Goal: Task Accomplishment & Management: Manage account settings

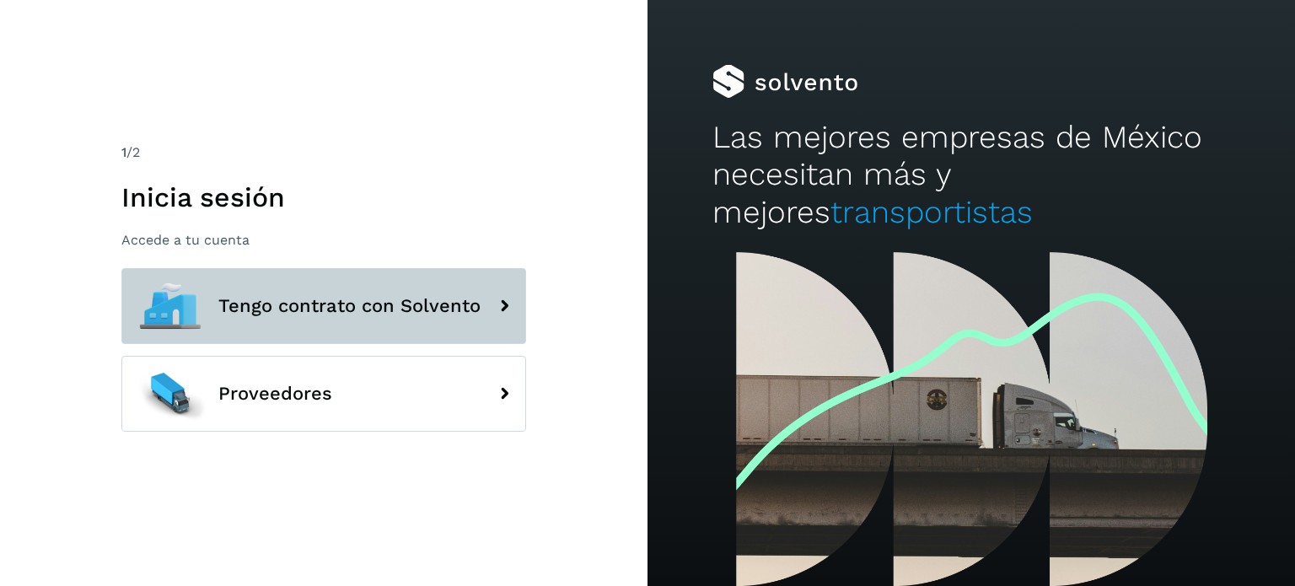
click at [421, 271] on button "Tengo contrato con Solvento" at bounding box center [323, 306] width 405 height 76
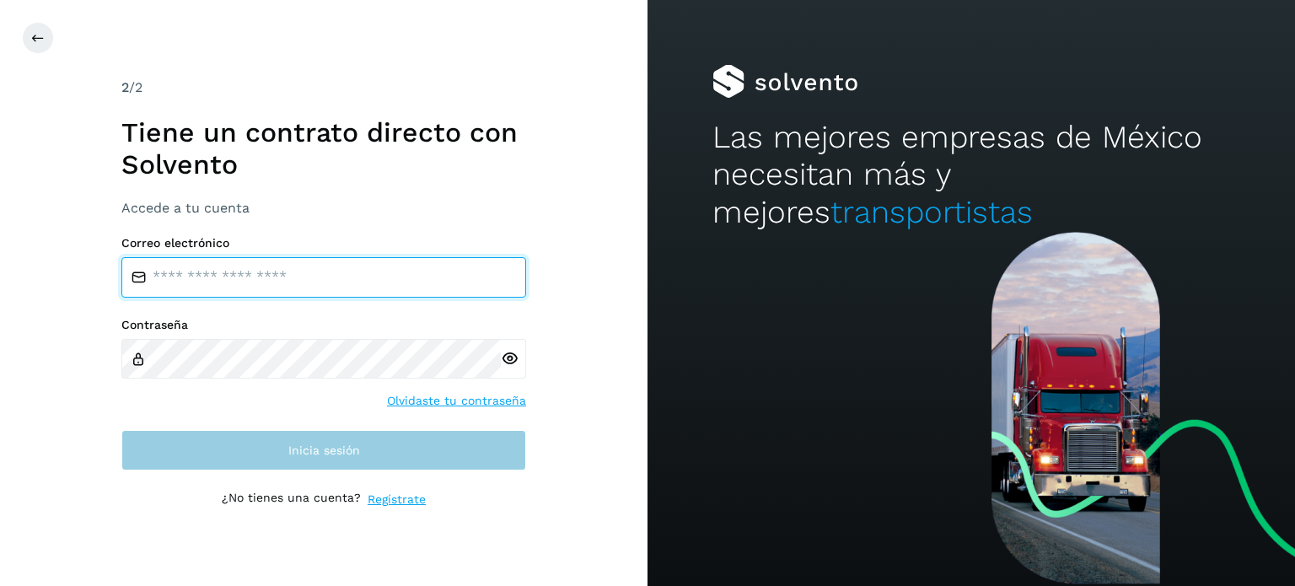
type input "**********"
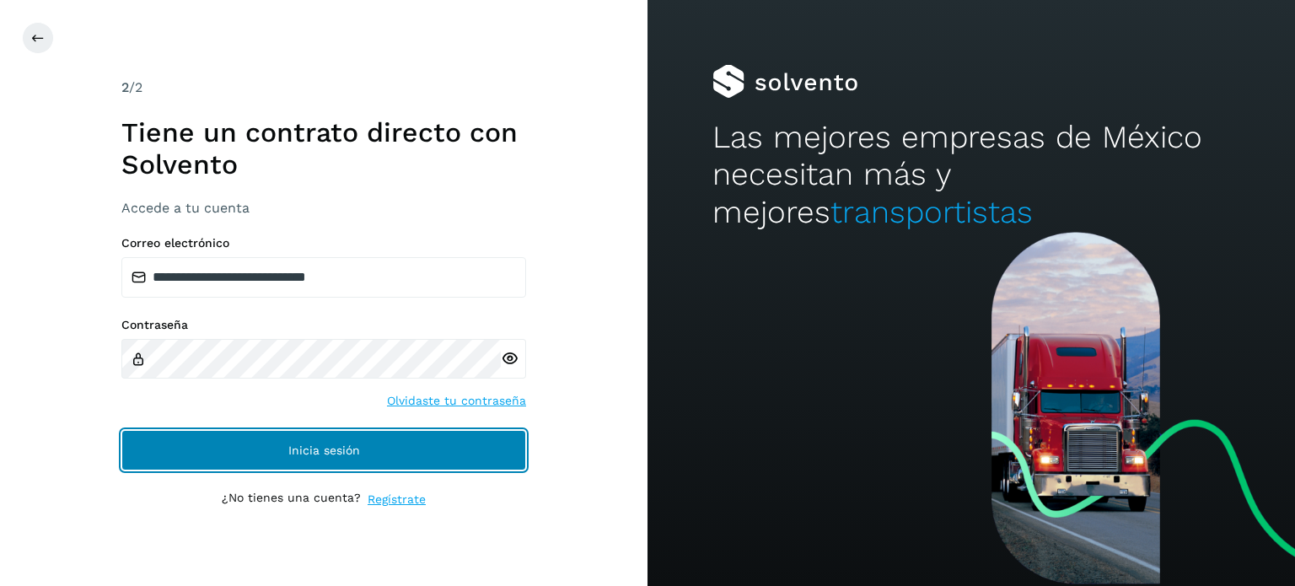
click at [179, 448] on button "Inicia sesión" at bounding box center [323, 450] width 405 height 40
click at [245, 454] on button "Inicia sesión" at bounding box center [323, 450] width 405 height 40
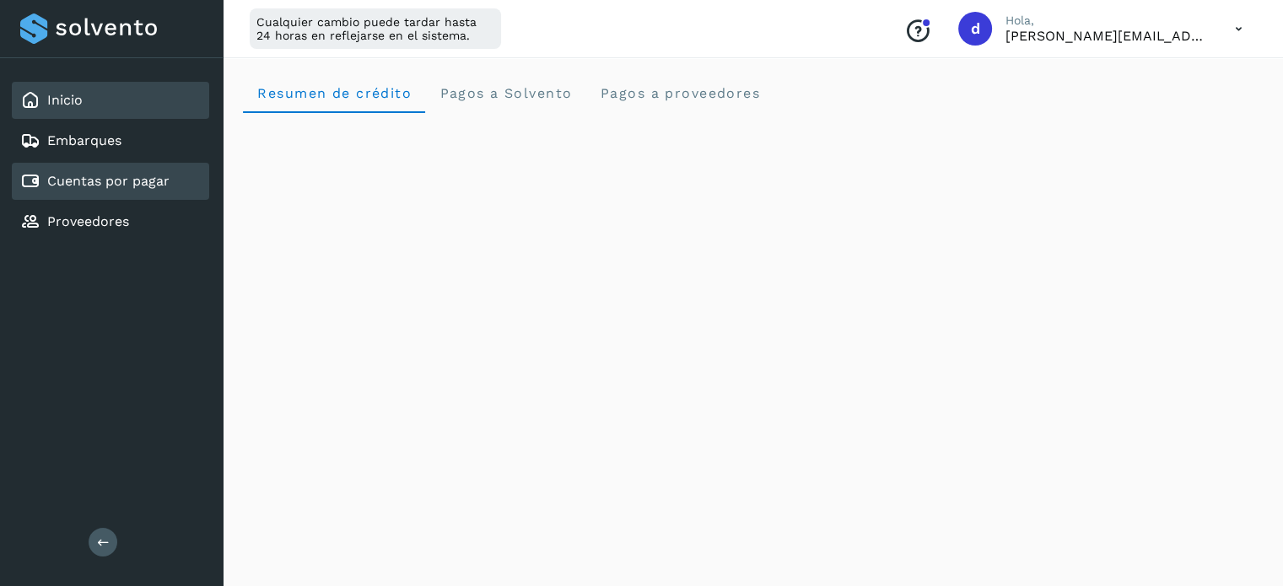
click at [88, 164] on div "Cuentas por pagar" at bounding box center [110, 181] width 197 height 37
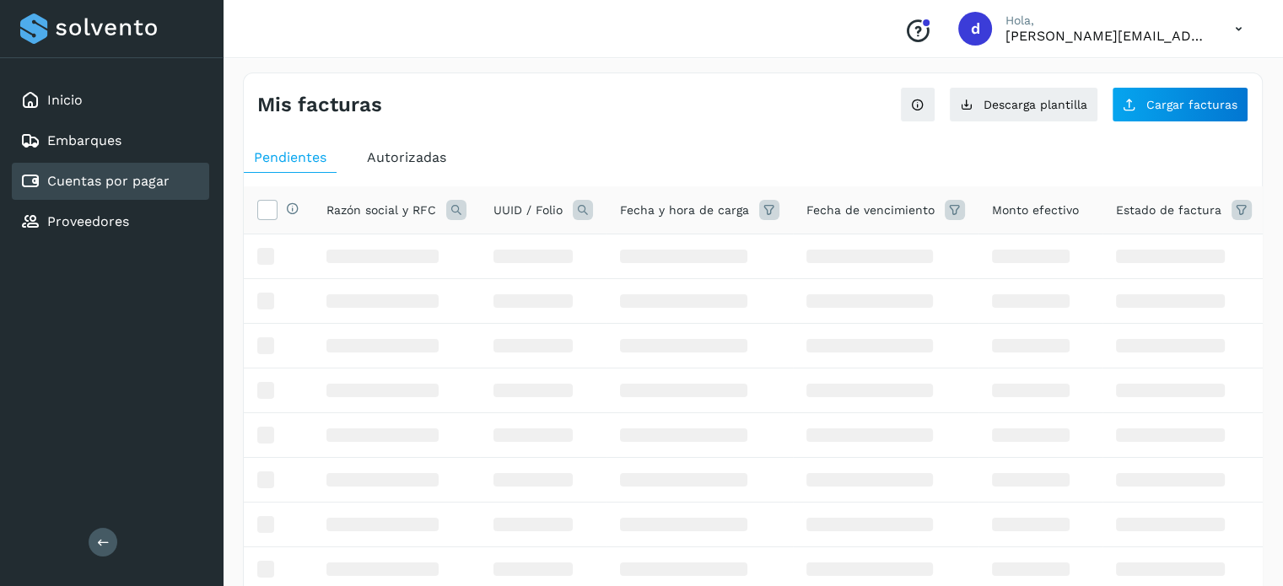
click at [97, 186] on link "Cuentas por pagar" at bounding box center [108, 181] width 122 height 16
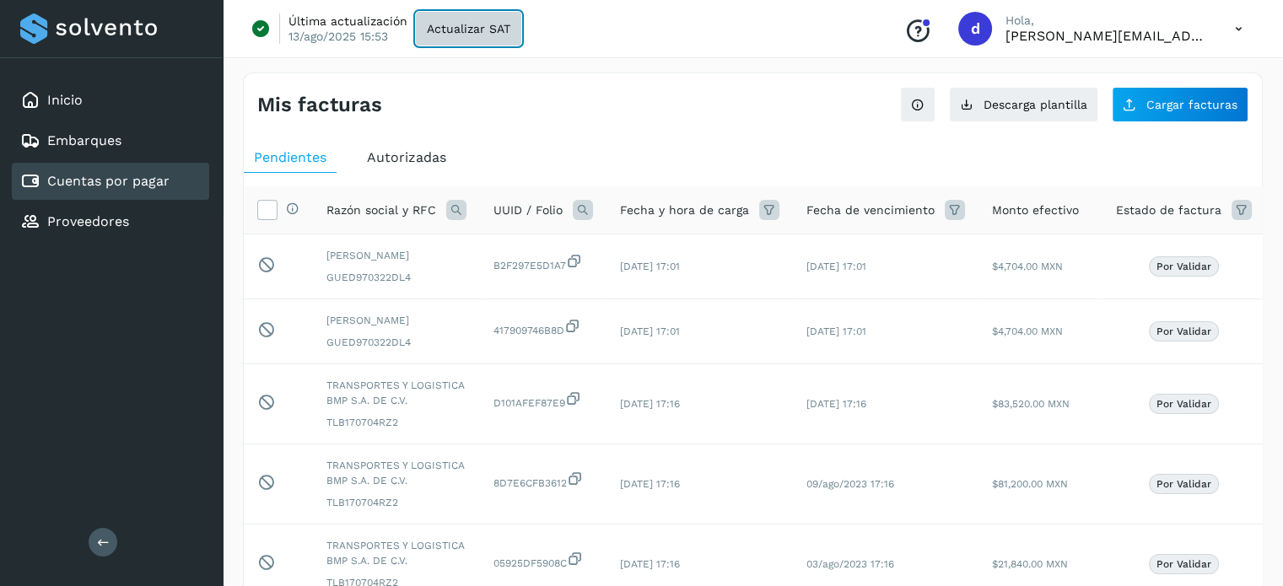
click at [480, 30] on span "Actualizar SAT" at bounding box center [468, 29] width 83 height 12
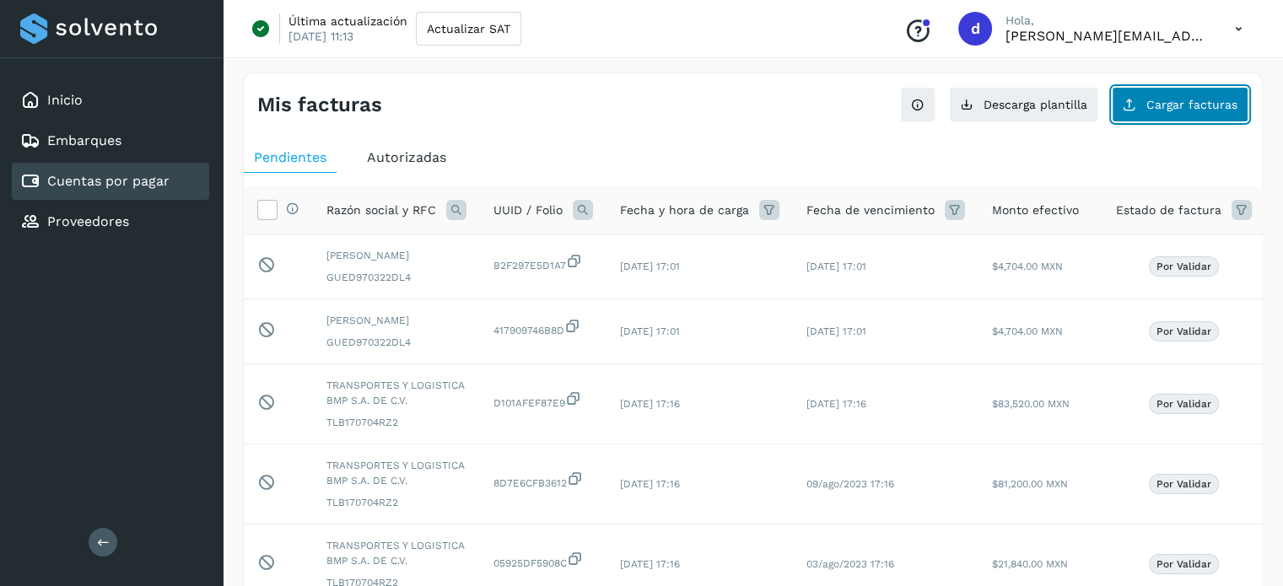
click at [1169, 114] on button "Cargar facturas" at bounding box center [1180, 104] width 137 height 35
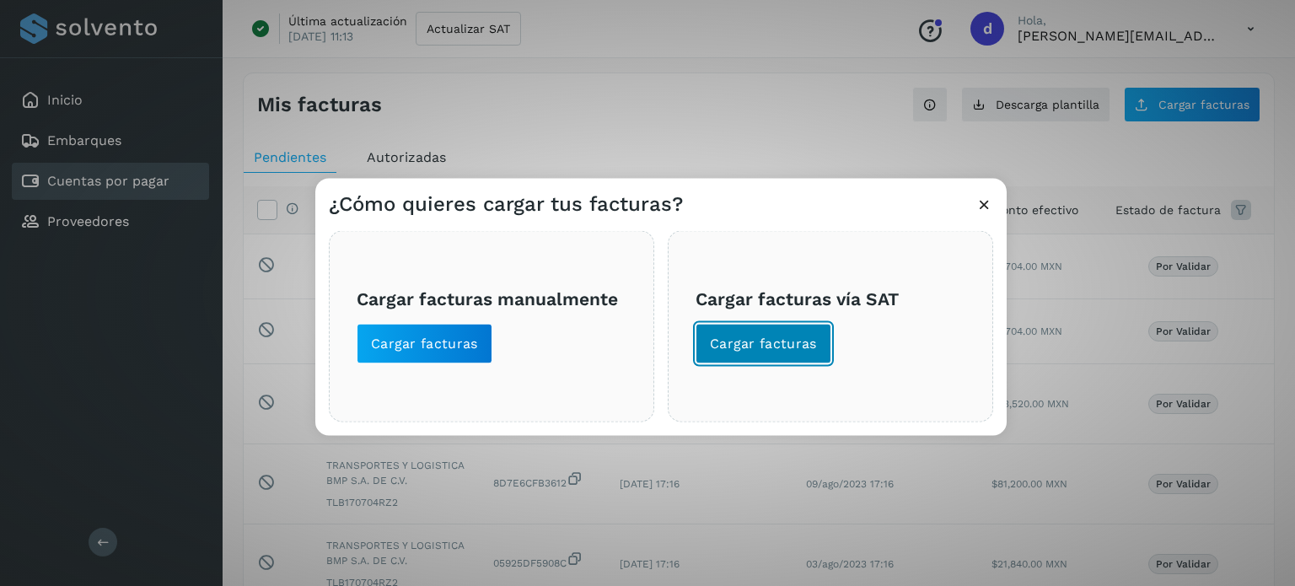
click at [770, 347] on span "Cargar facturas" at bounding box center [763, 343] width 107 height 19
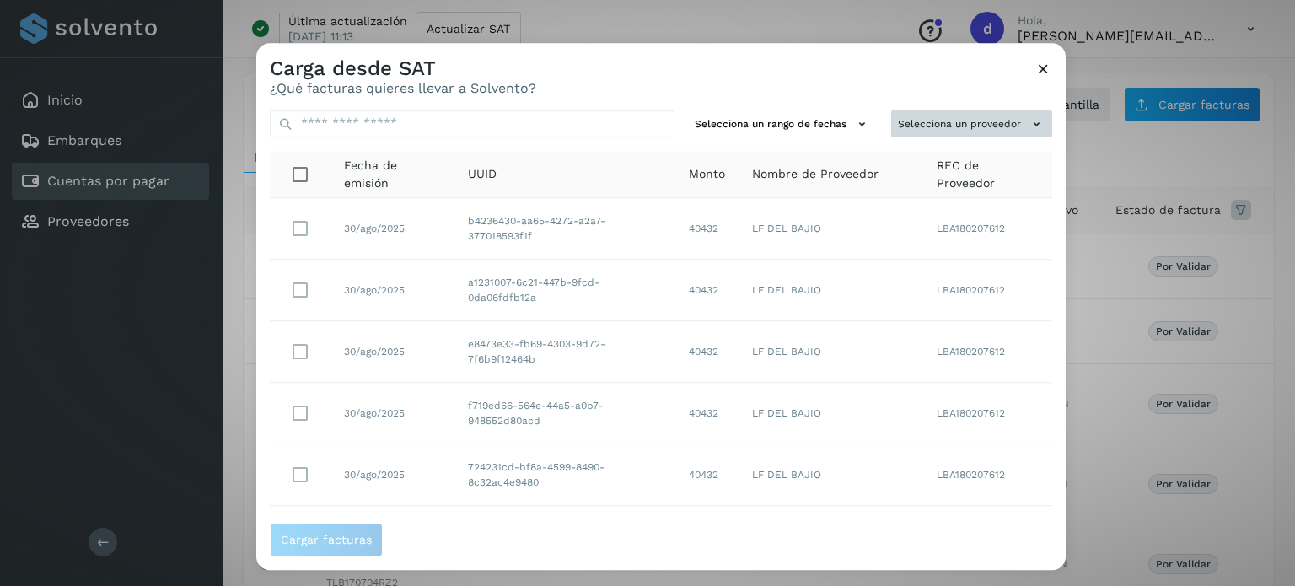
click at [904, 128] on button "Selecciona un proveedor" at bounding box center [971, 124] width 161 height 28
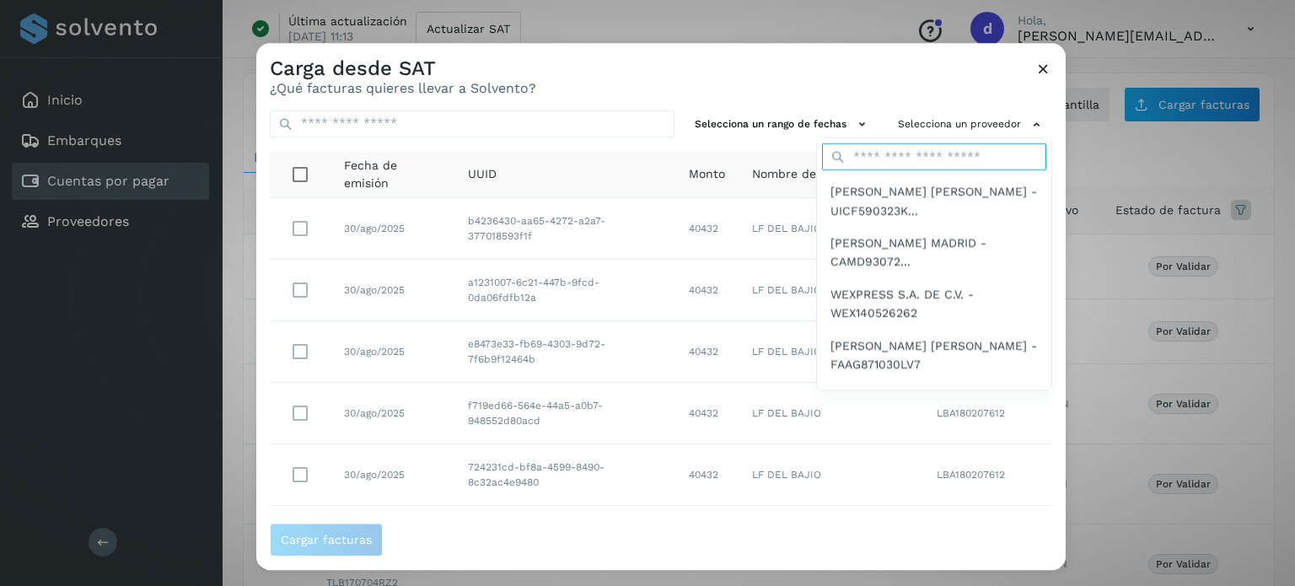
click at [857, 152] on input "text" at bounding box center [934, 157] width 224 height 27
type input "**"
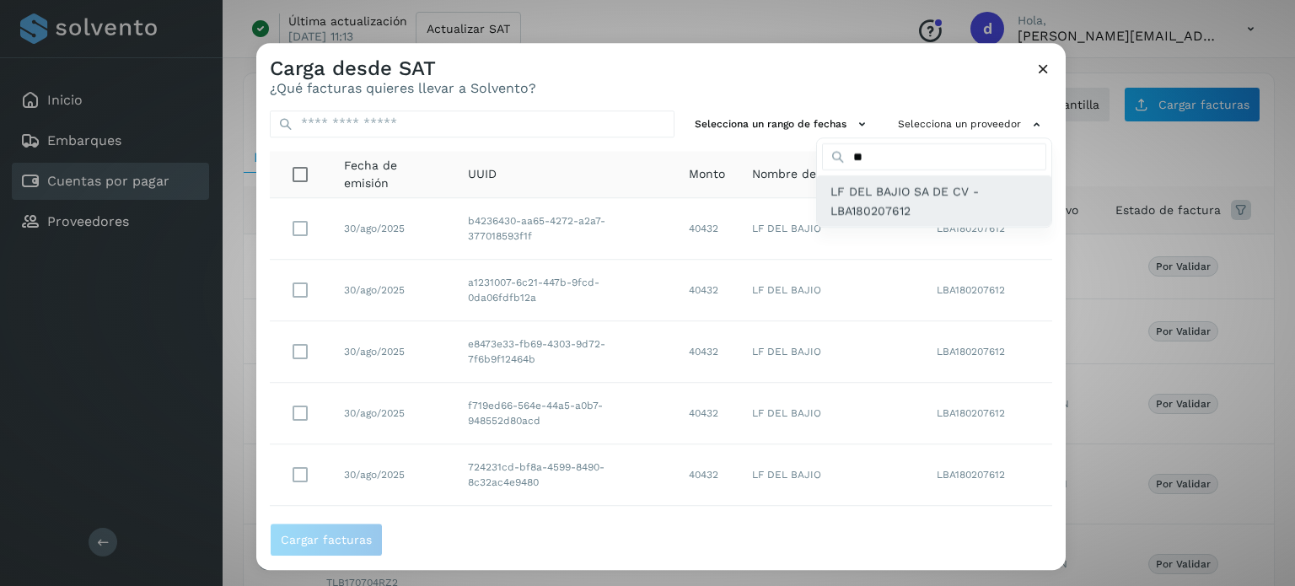
click at [875, 209] on span "LF DEL BAJIO SA DE CV - LBA180207612" at bounding box center [934, 202] width 207 height 38
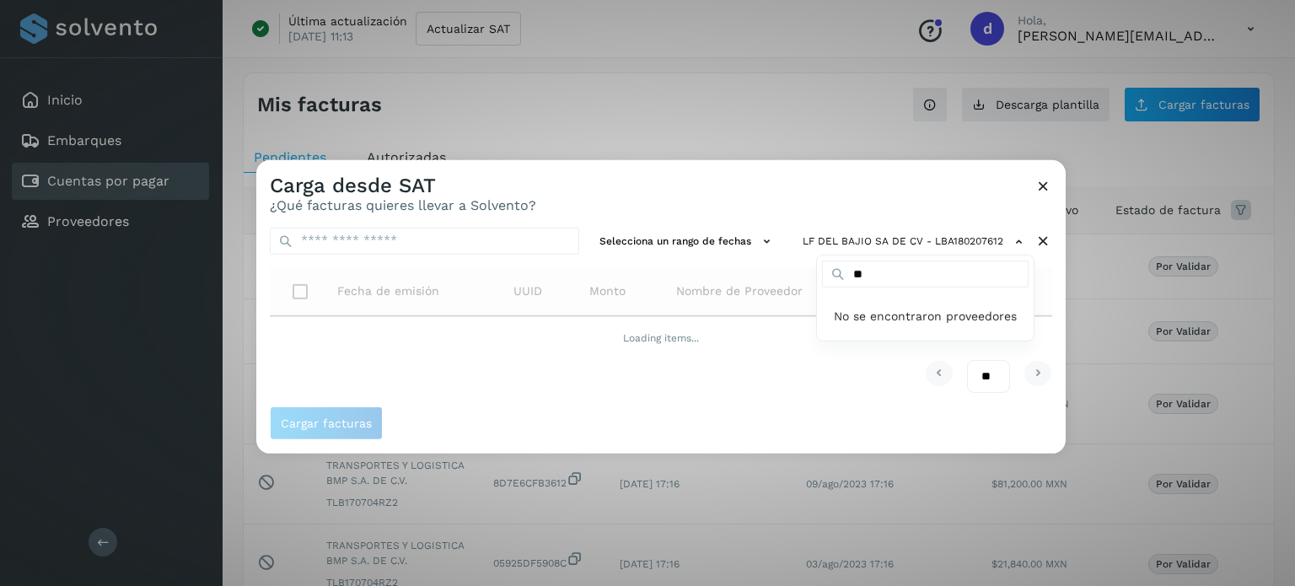
click at [849, 188] on div at bounding box center [903, 452] width 1295 height 586
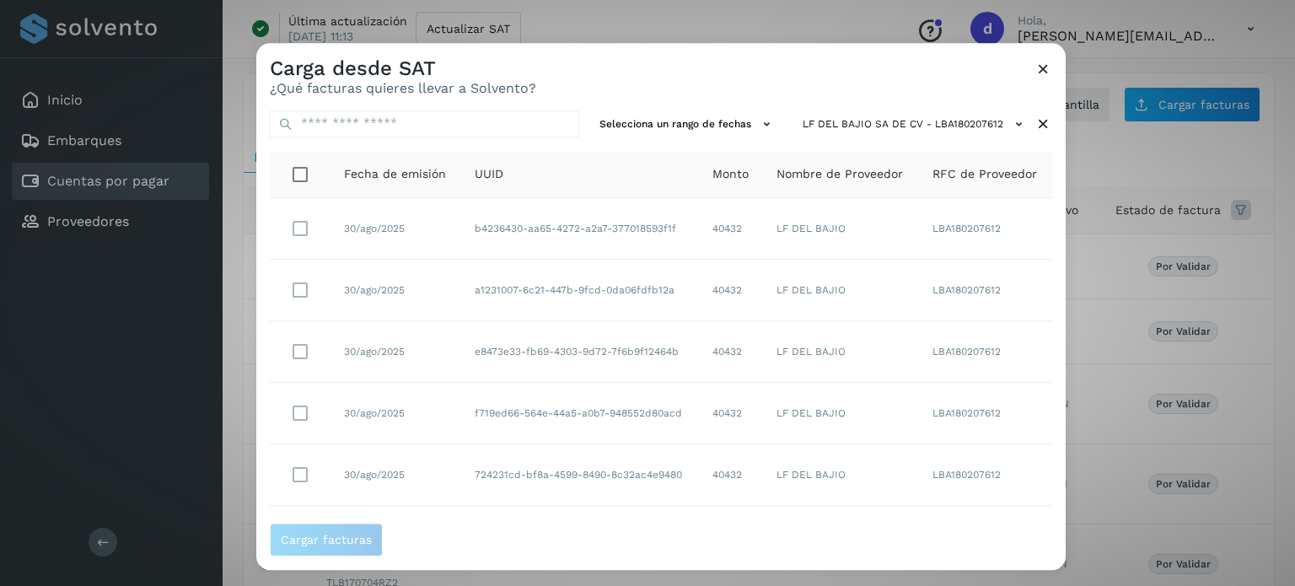
scroll to position [334, 0]
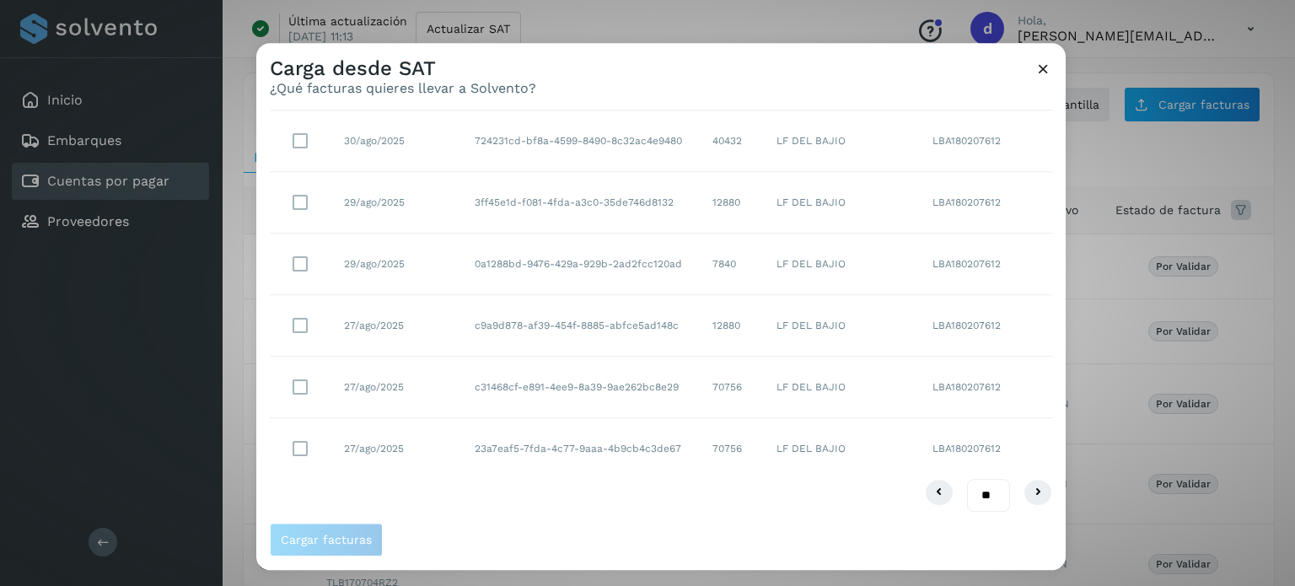
click at [982, 487] on select "** ** **" at bounding box center [988, 496] width 43 height 33
select select "**"
click at [967, 480] on select "** ** **" at bounding box center [988, 496] width 43 height 33
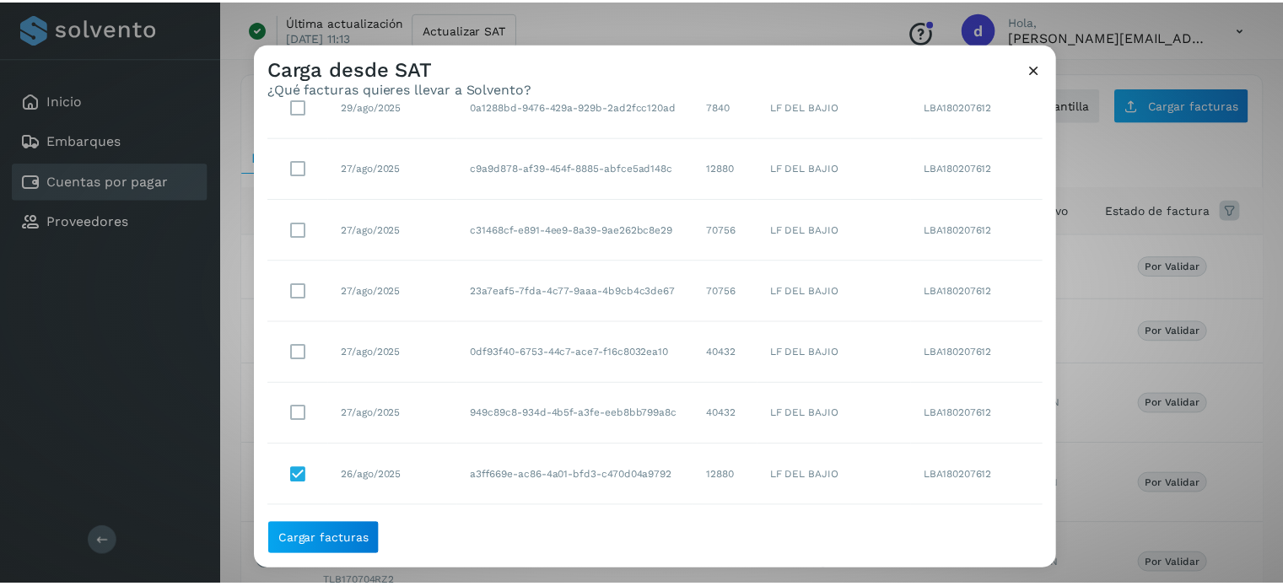
scroll to position [488, 0]
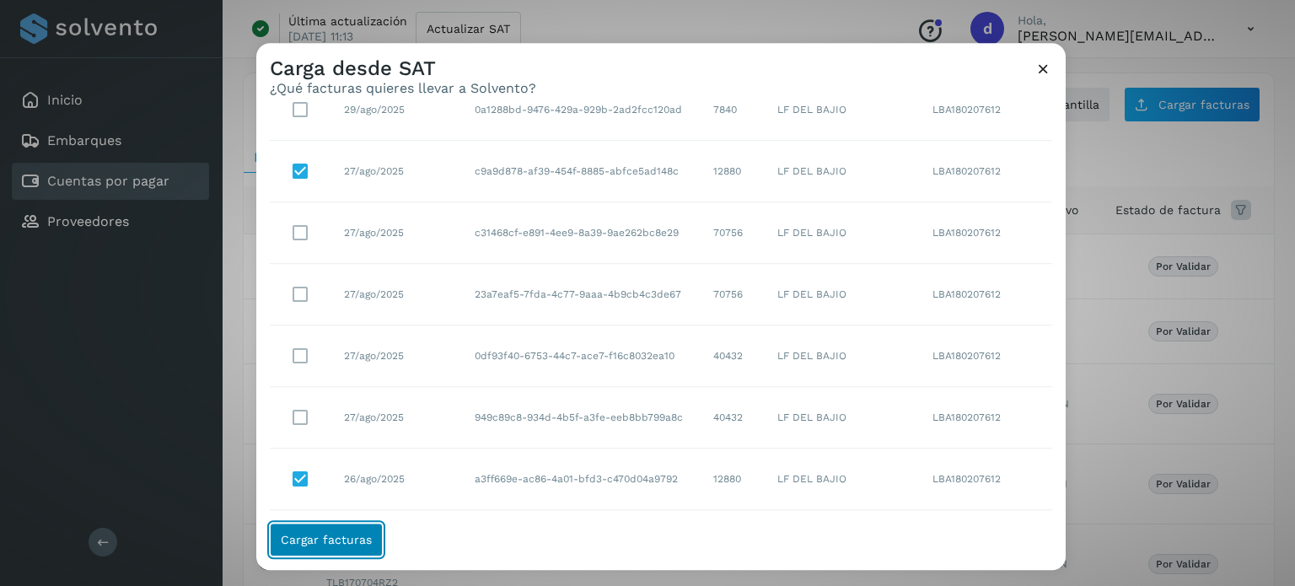
click at [360, 538] on span "Cargar facturas" at bounding box center [326, 540] width 91 height 12
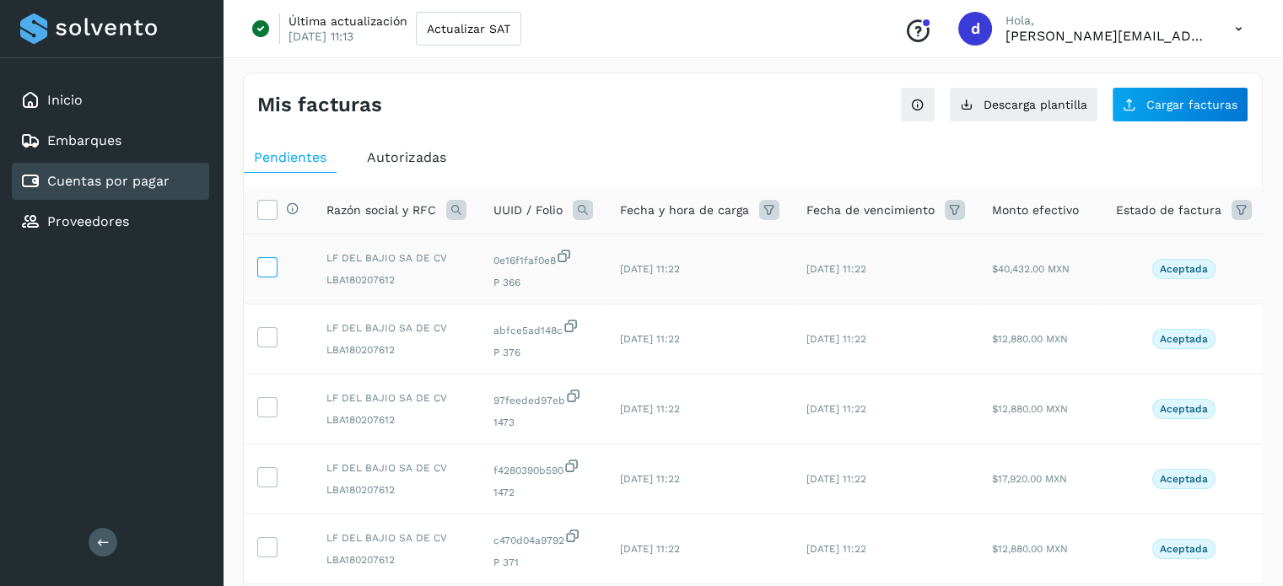
click at [269, 262] on icon at bounding box center [267, 266] width 18 height 18
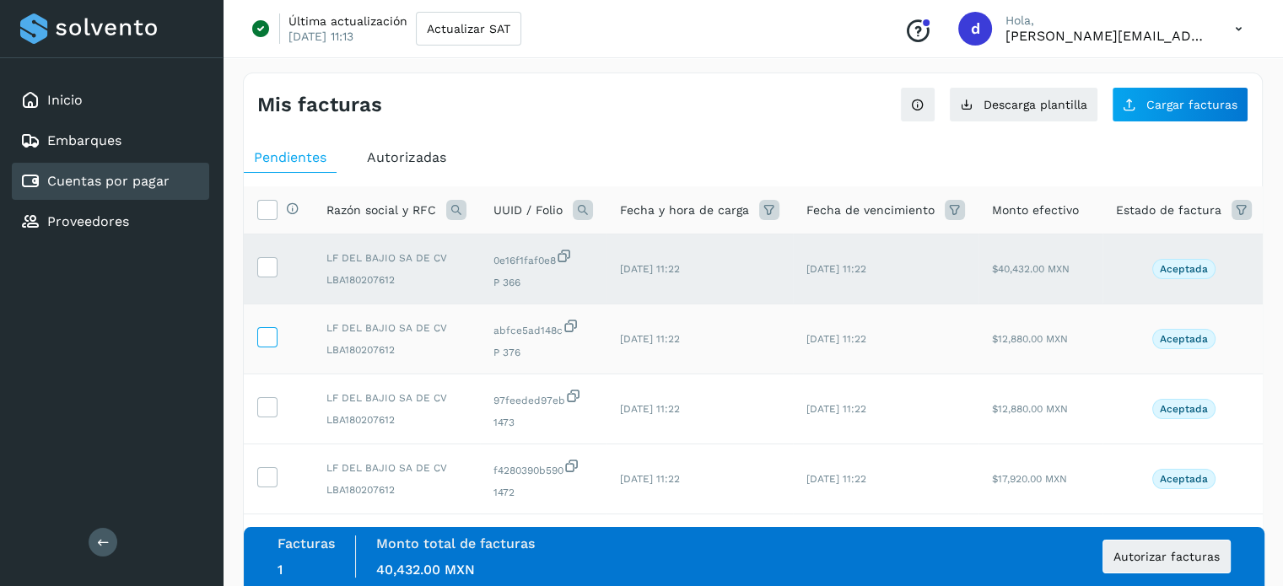
click at [270, 342] on icon at bounding box center [267, 336] width 18 height 18
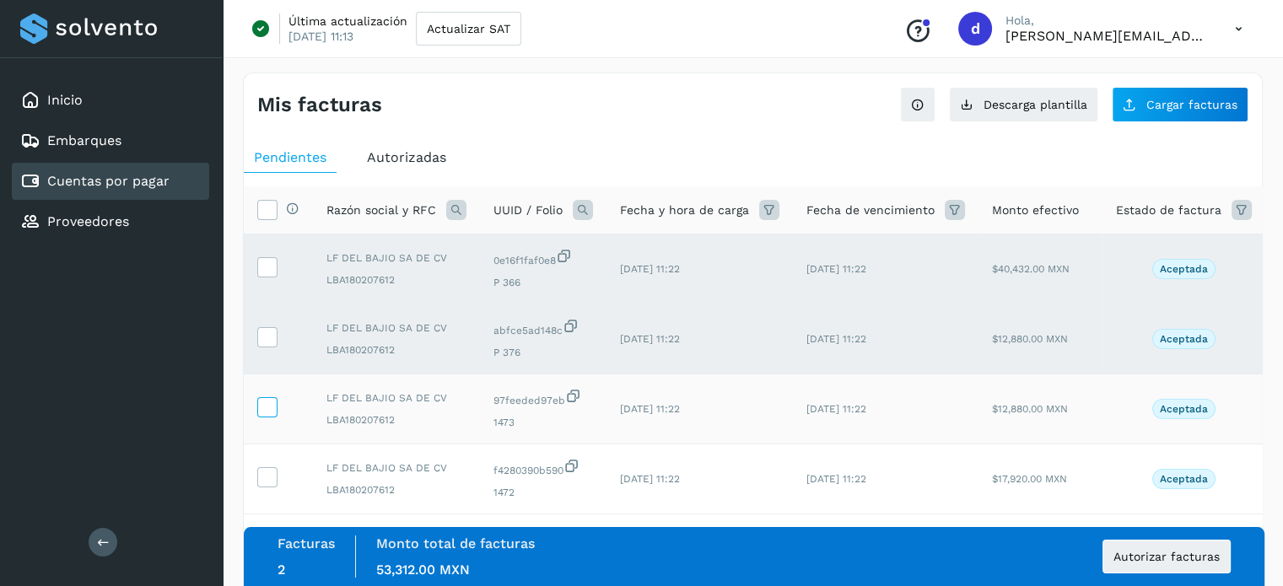
click at [266, 404] on icon at bounding box center [267, 406] width 18 height 18
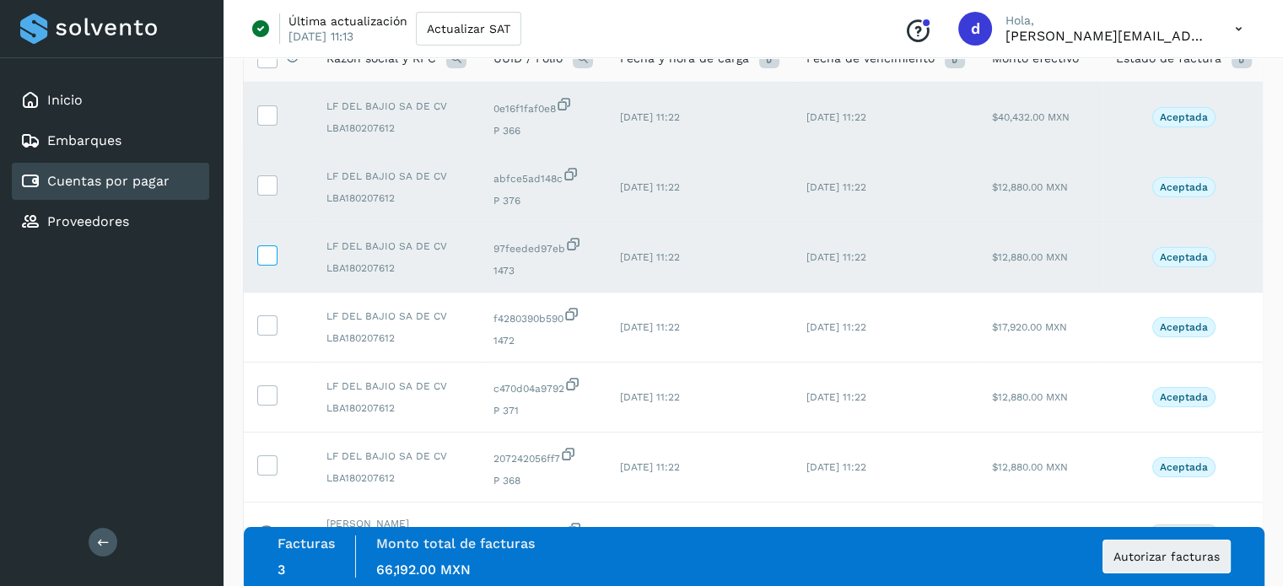
scroll to position [187, 0]
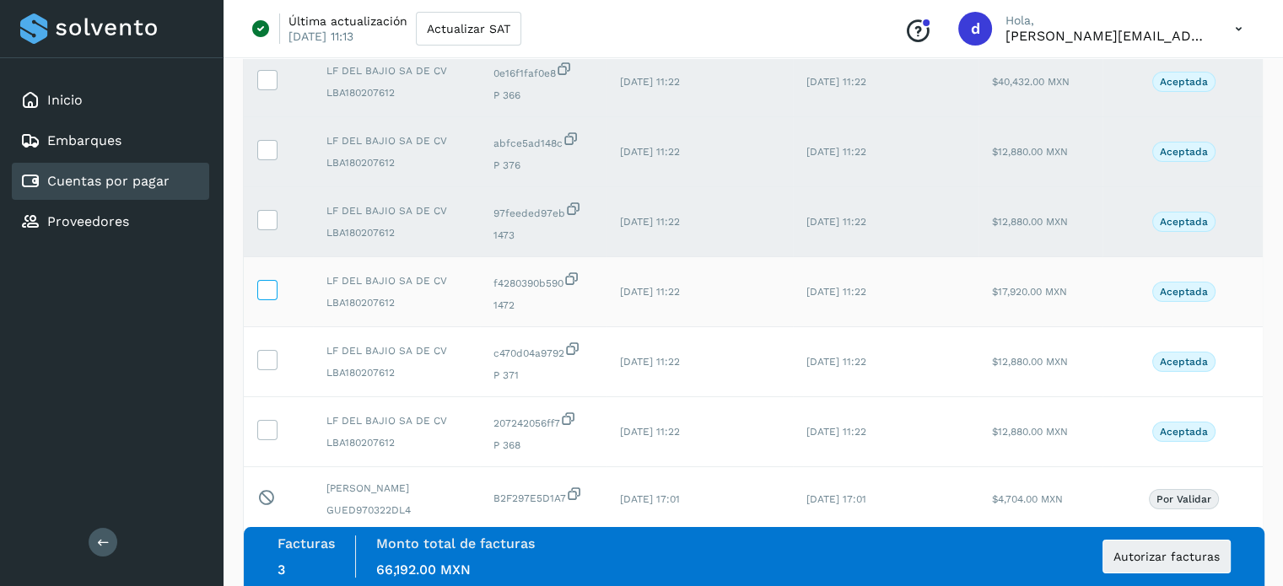
click at [273, 293] on icon at bounding box center [267, 289] width 18 height 18
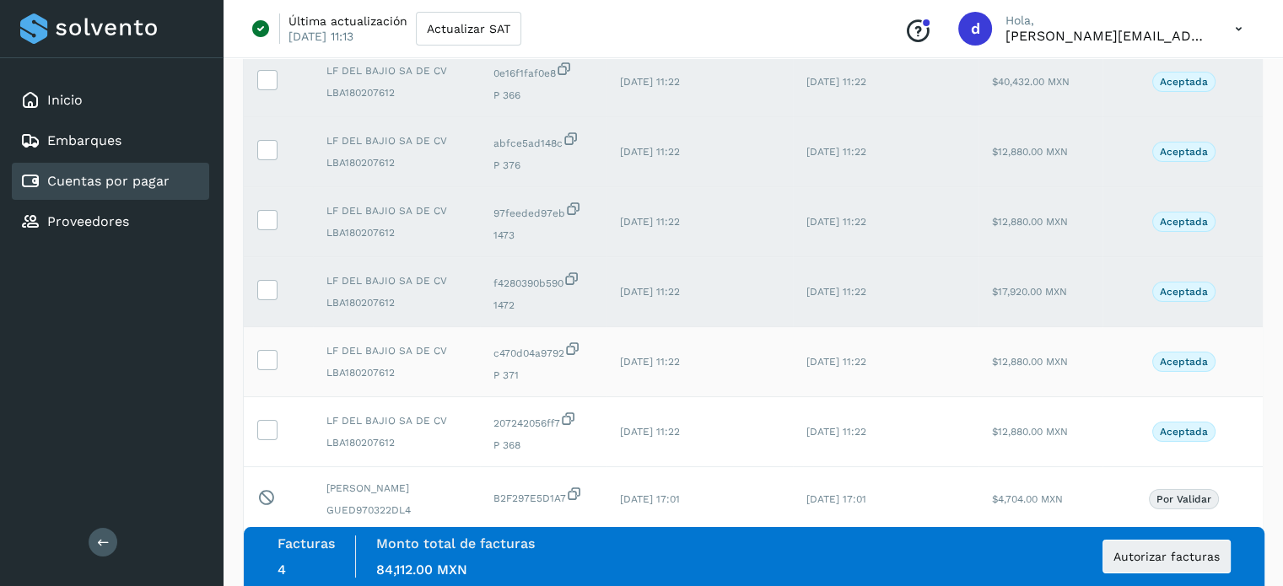
click at [277, 343] on td at bounding box center [278, 362] width 69 height 70
click at [267, 354] on icon at bounding box center [267, 359] width 18 height 18
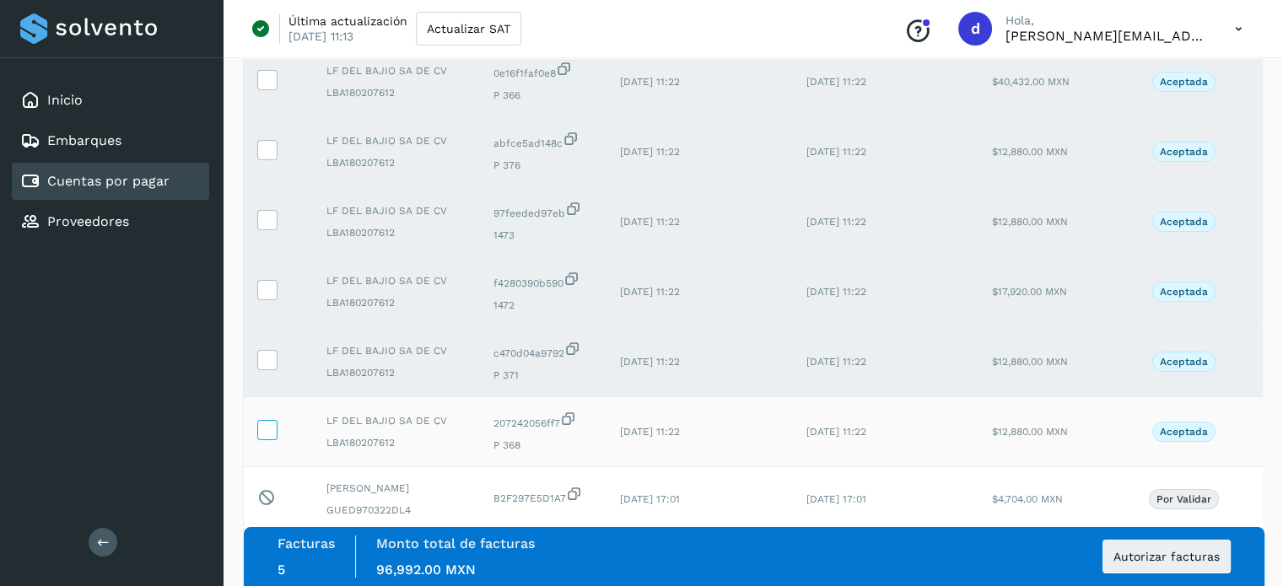
click at [264, 433] on icon at bounding box center [267, 429] width 18 height 18
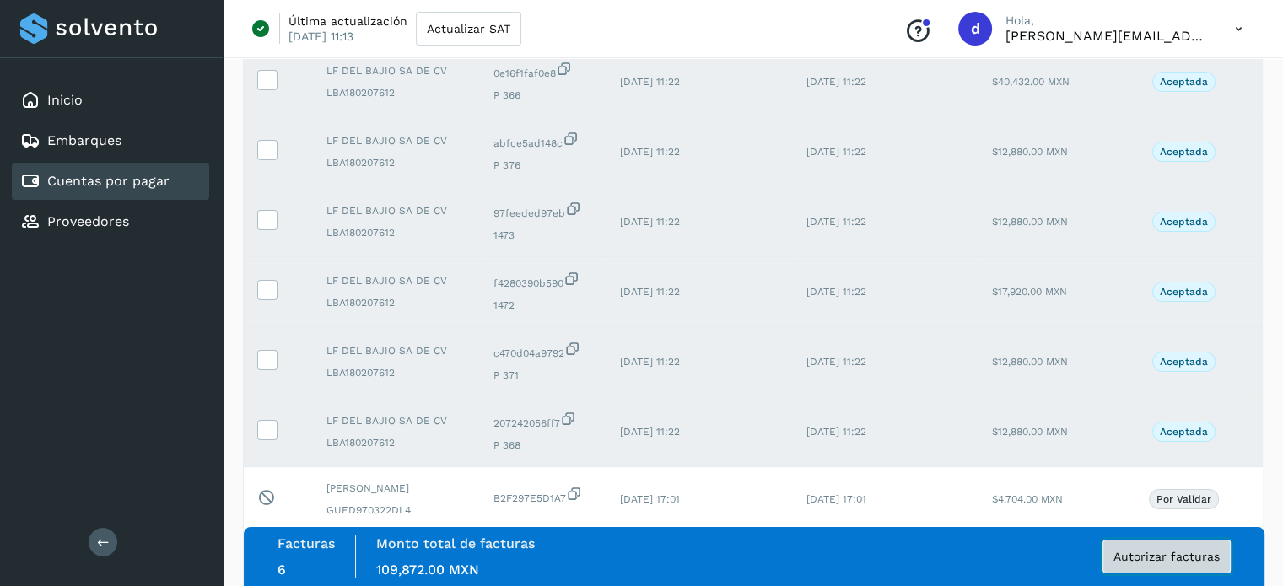
click at [1137, 557] on span "Autorizar facturas" at bounding box center [1166, 557] width 106 height 12
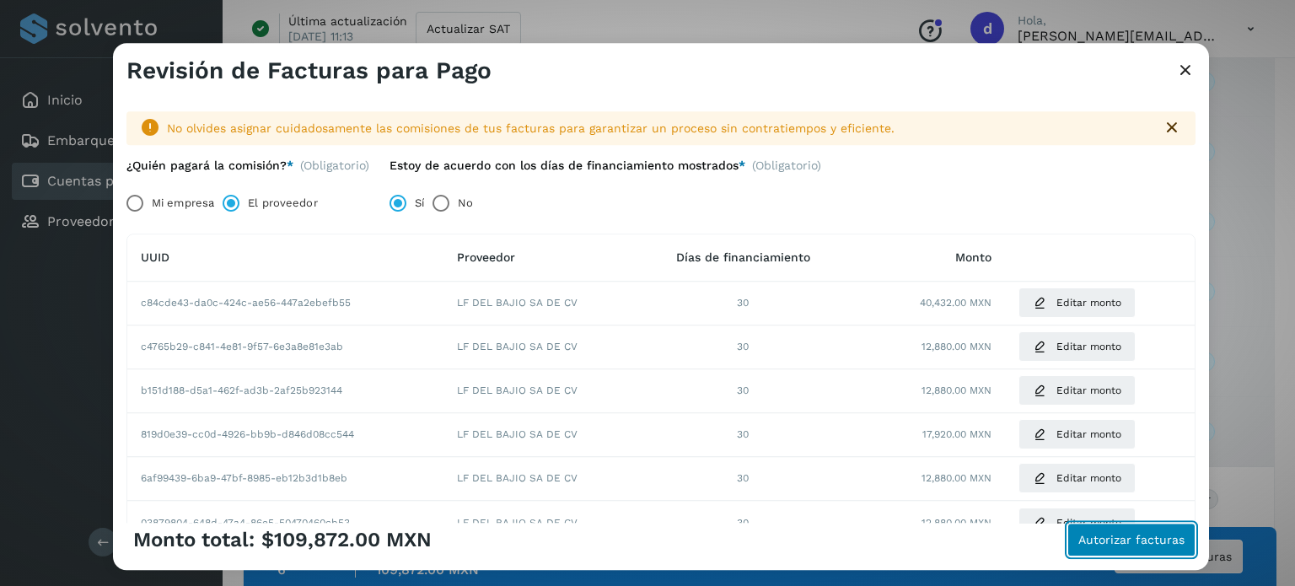
click at [1130, 542] on span "Autorizar facturas" at bounding box center [1132, 540] width 106 height 12
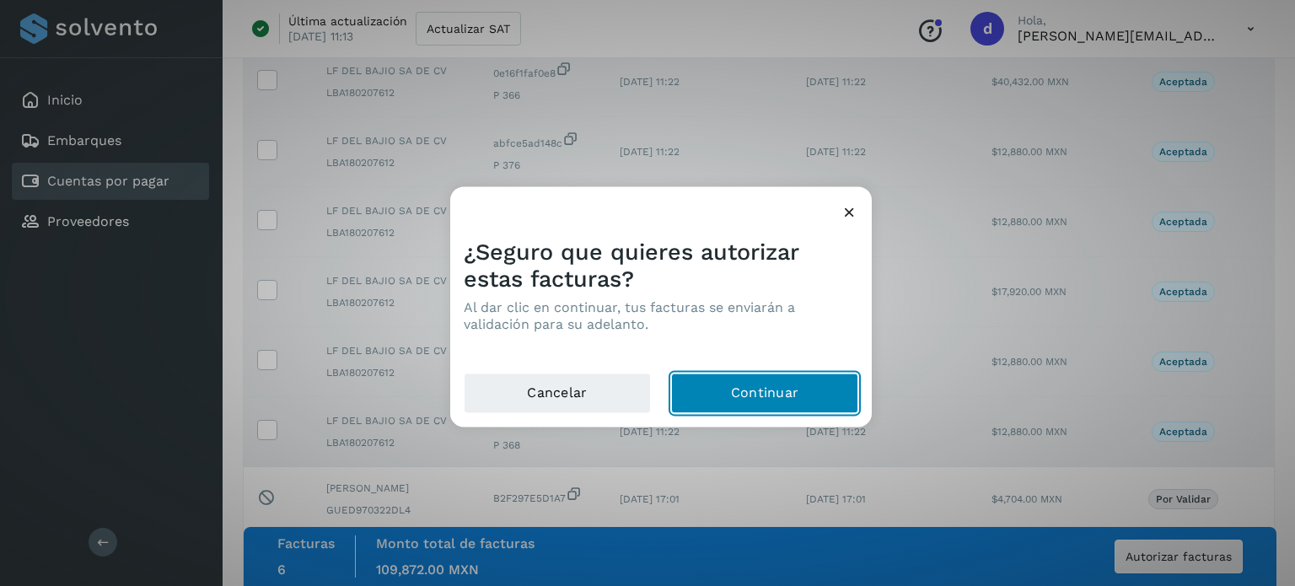
click at [809, 404] on button "Continuar" at bounding box center [764, 393] width 187 height 40
